Goal: Transaction & Acquisition: Purchase product/service

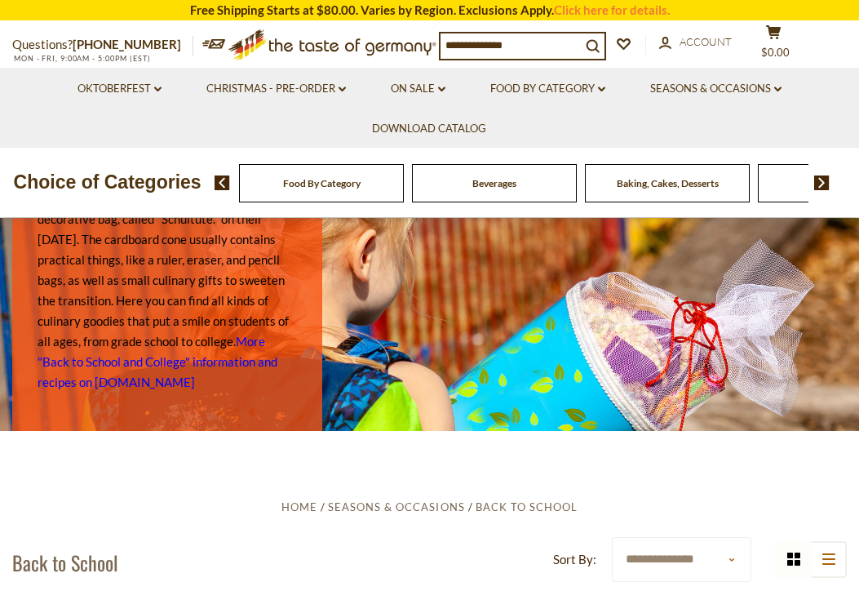
click at [321, 178] on span "Food By Category" at bounding box center [322, 183] width 78 height 12
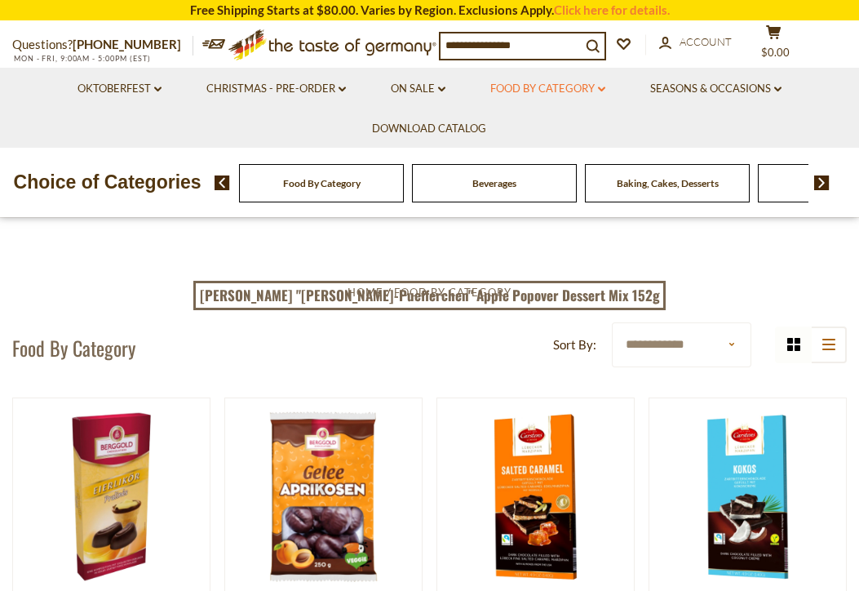
click at [541, 82] on link "Food By Category dropdown_arrow" at bounding box center [547, 89] width 115 height 18
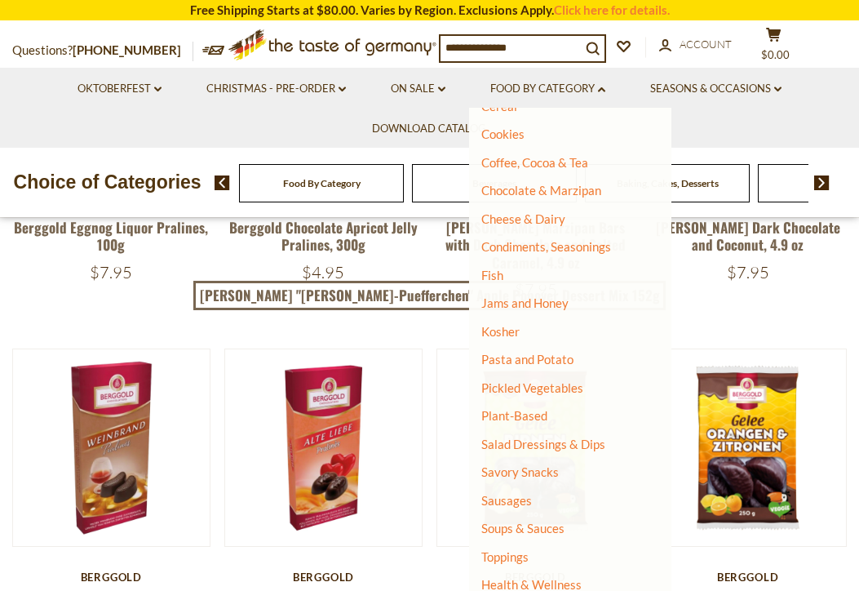
scroll to position [222, 0]
click at [516, 494] on link "Sausages" at bounding box center [506, 501] width 51 height 15
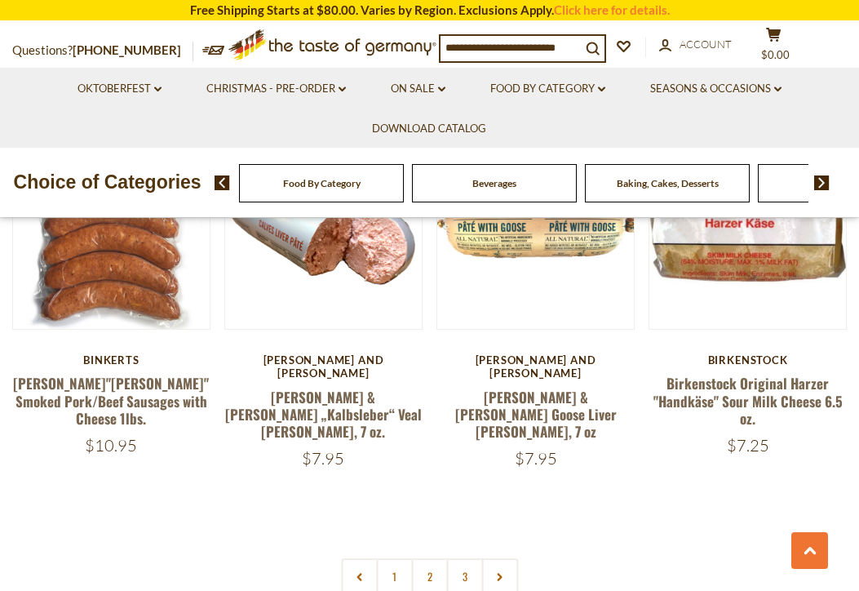
scroll to position [3605, 0]
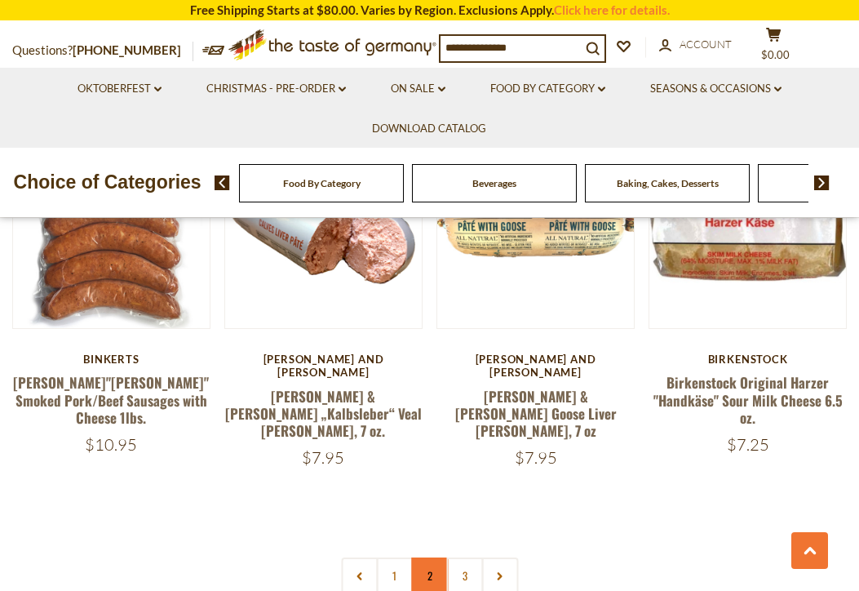
click at [429, 557] on link "2" at bounding box center [429, 575] width 37 height 37
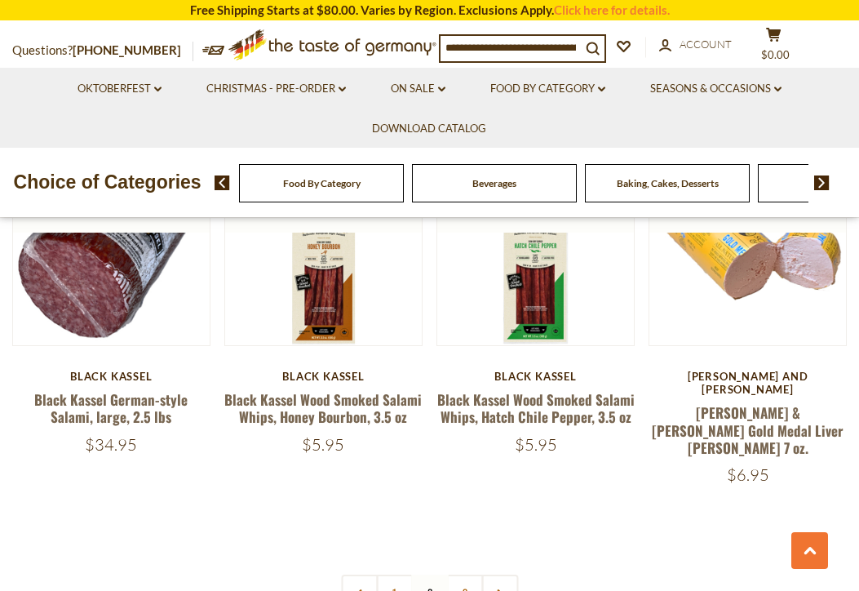
scroll to position [3492, 0]
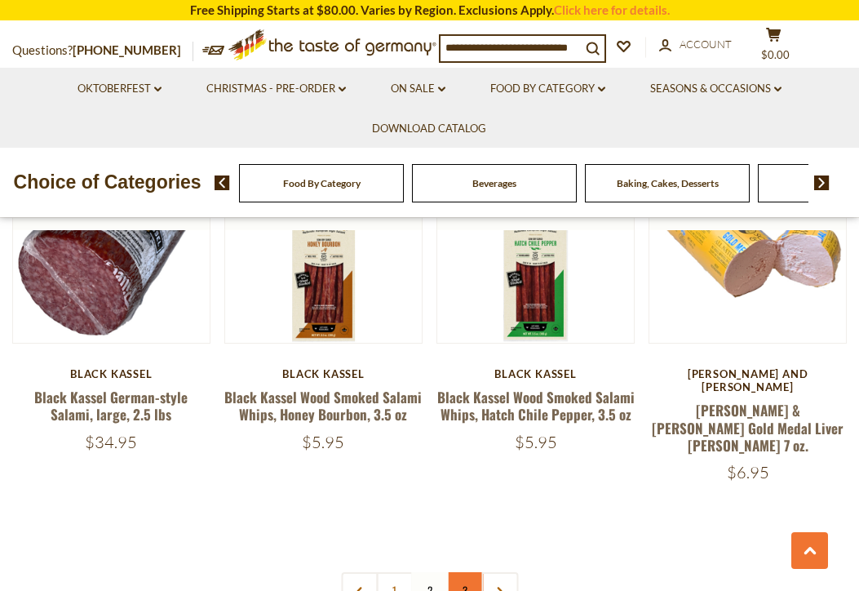
click at [463, 572] on link "3" at bounding box center [464, 590] width 37 height 37
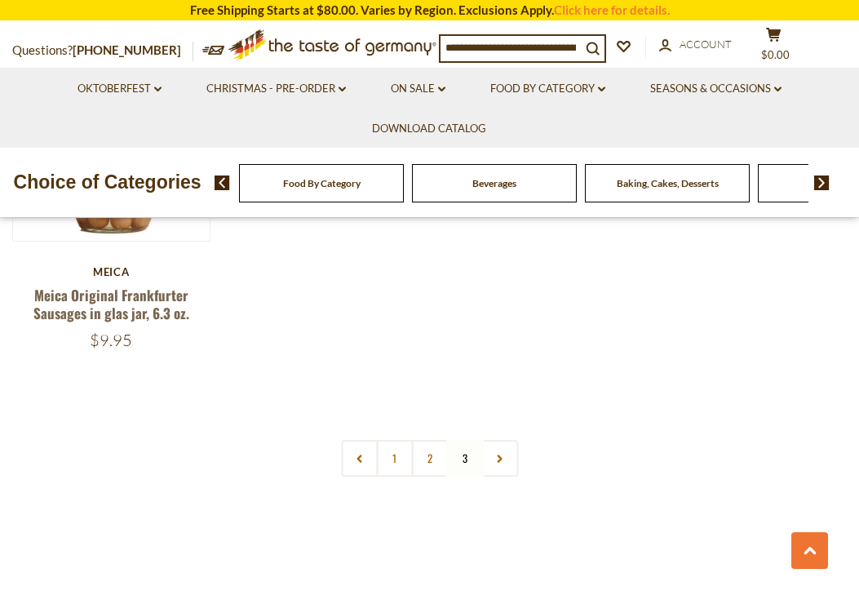
scroll to position [1281, 0]
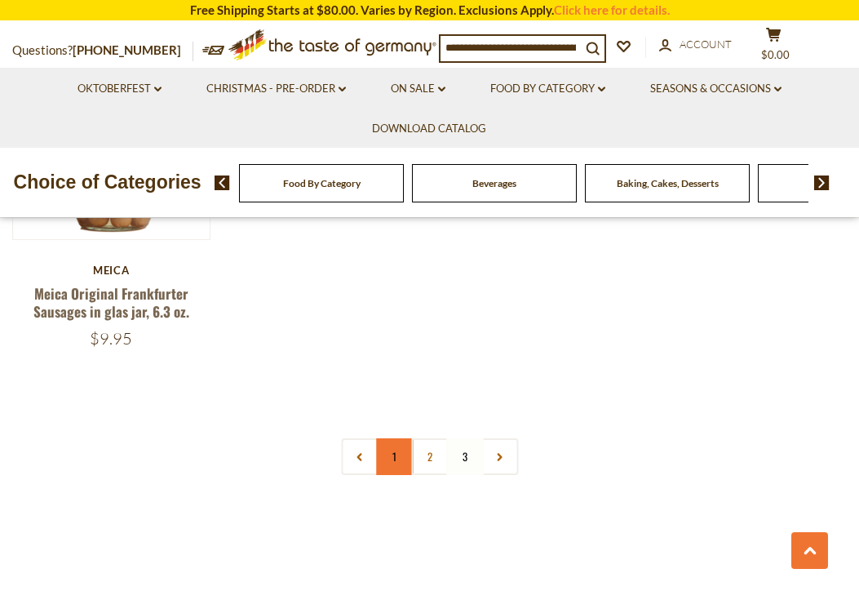
click at [383, 455] on link "1" at bounding box center [394, 456] width 37 height 37
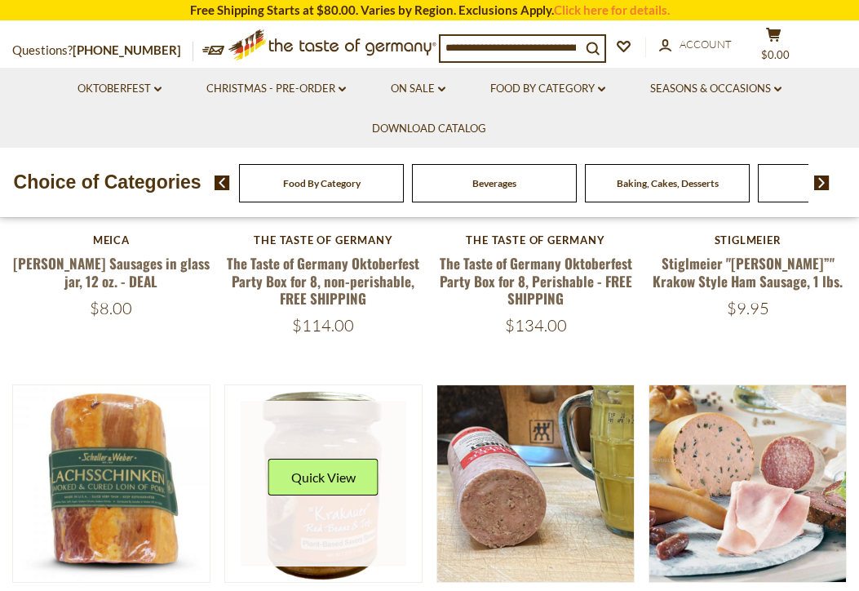
scroll to position [536, 0]
